Goal: Navigation & Orientation: Find specific page/section

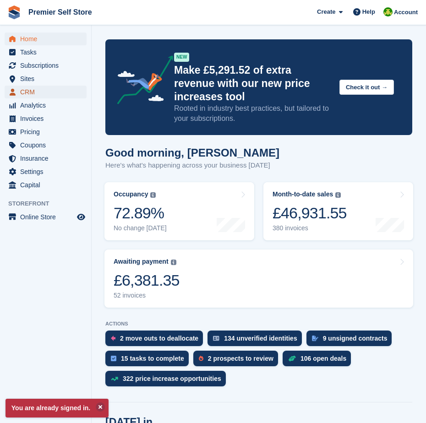
click at [34, 98] on span "CRM" at bounding box center [47, 92] width 55 height 13
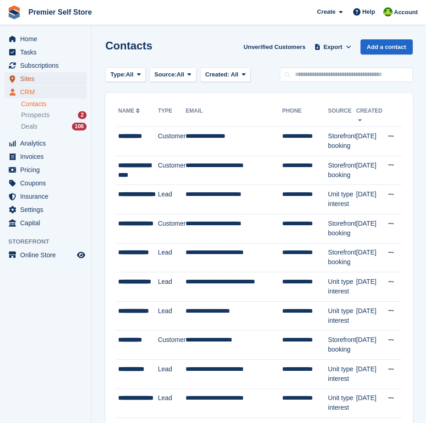
click at [44, 80] on span "Sites" at bounding box center [47, 78] width 55 height 13
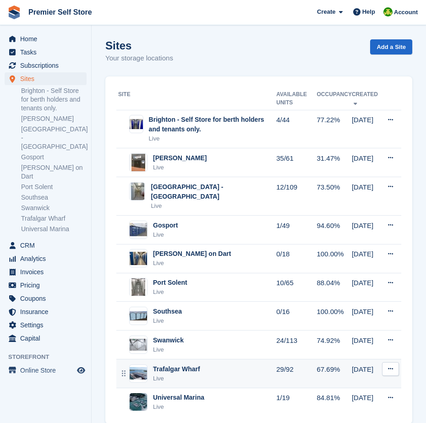
click at [184, 374] on div "Live" at bounding box center [176, 378] width 47 height 9
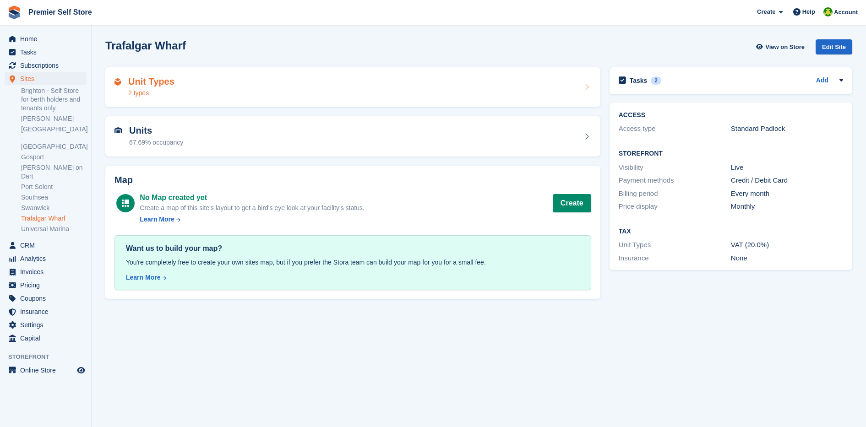
click at [160, 99] on div "Unit Types 2 types" at bounding box center [352, 87] width 495 height 40
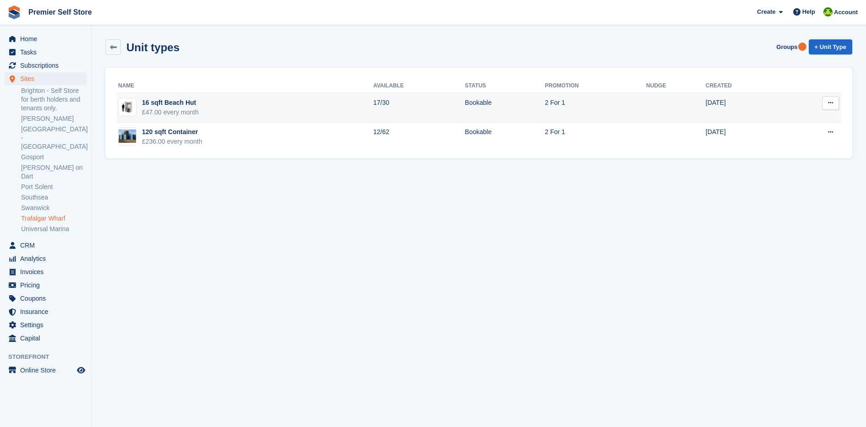
click at [291, 100] on td "16 sqft Beach Hut £47.00 every month" at bounding box center [244, 107] width 257 height 29
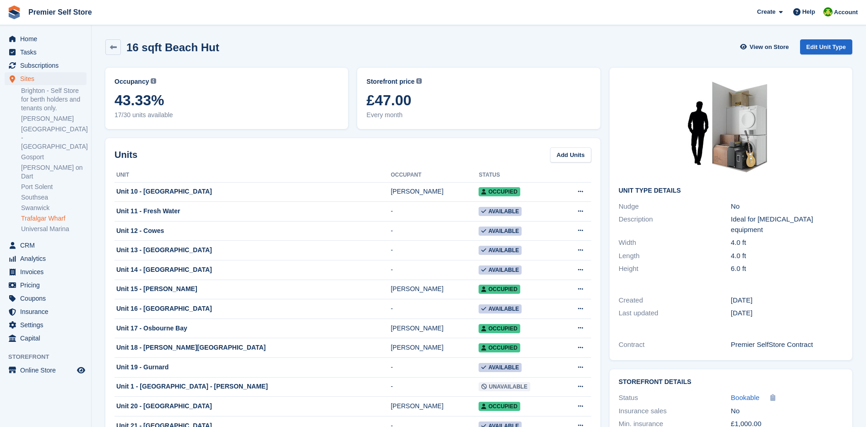
click at [263, 38] on div "16 sqft Beach Hut View on Store Edit Unit Type" at bounding box center [479, 49] width 756 height 28
